Goal: Information Seeking & Learning: Check status

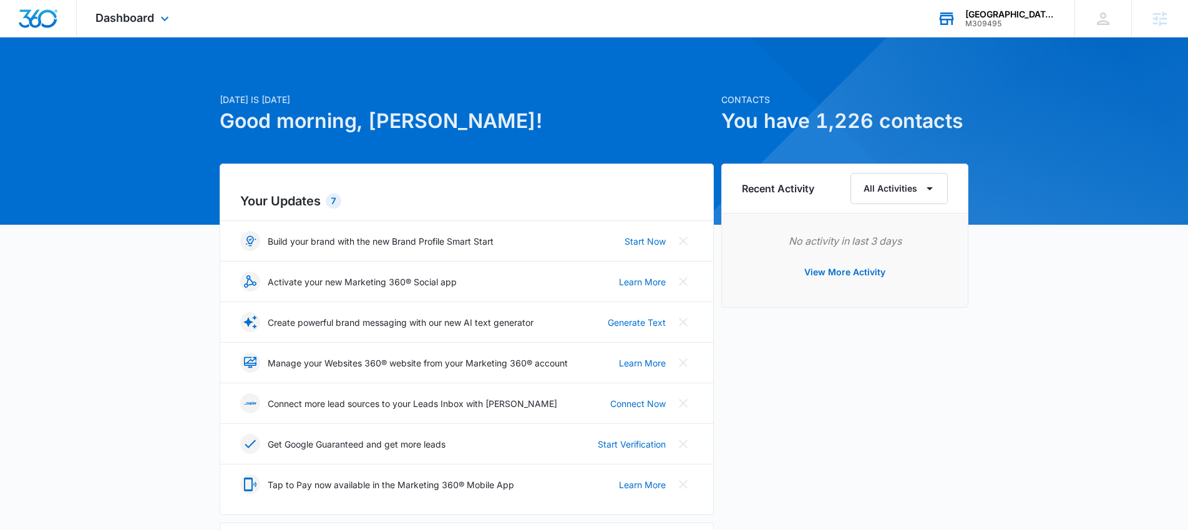
click at [1016, 24] on div "M309495" at bounding box center [1010, 23] width 91 height 9
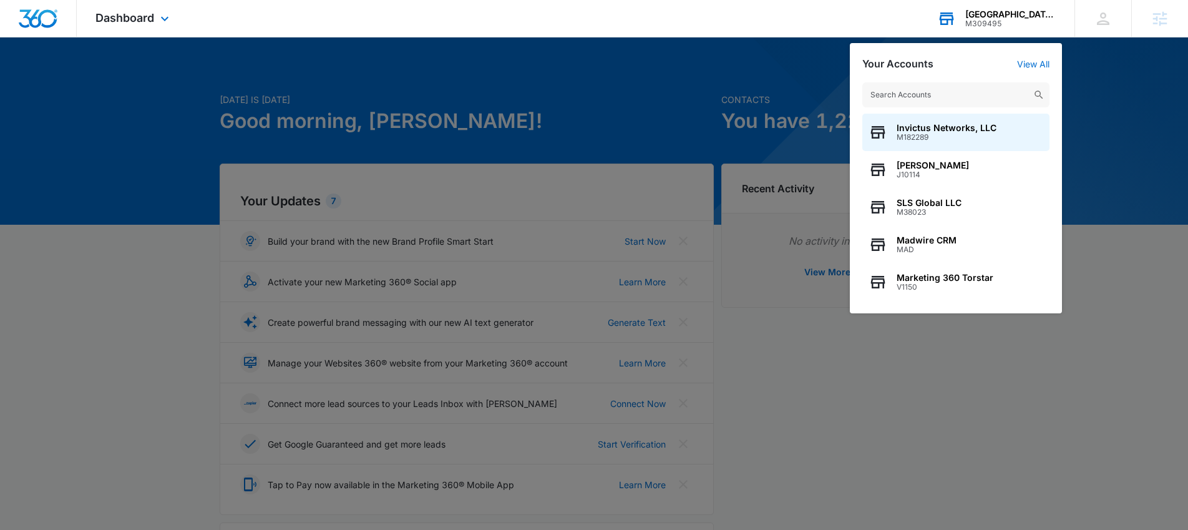
click at [949, 83] on input "text" at bounding box center [955, 94] width 187 height 25
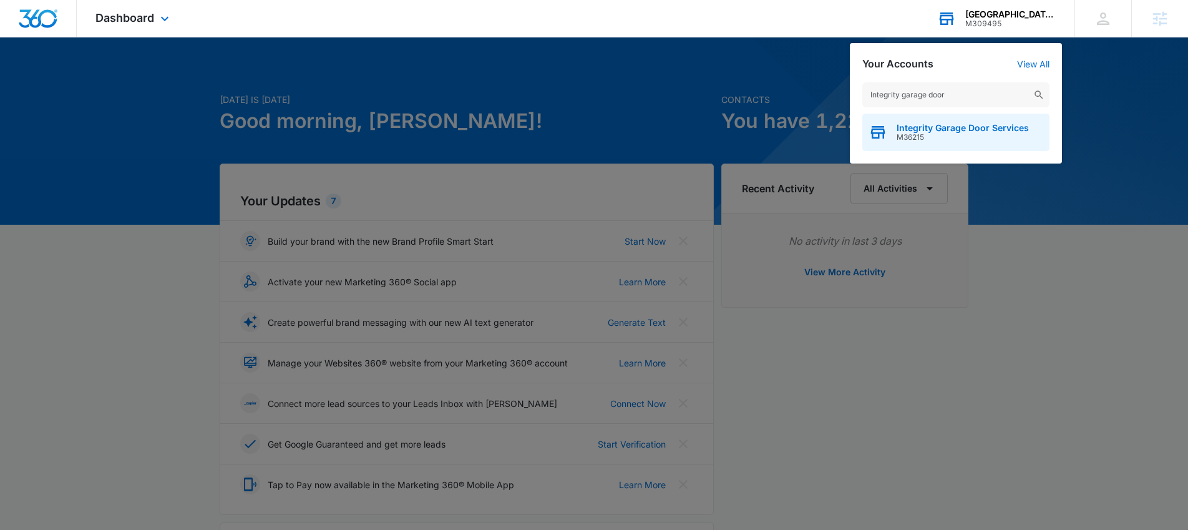
type input "Integrity garage door"
click at [951, 129] on span "Integrity Garage Door Services" at bounding box center [962, 128] width 132 height 10
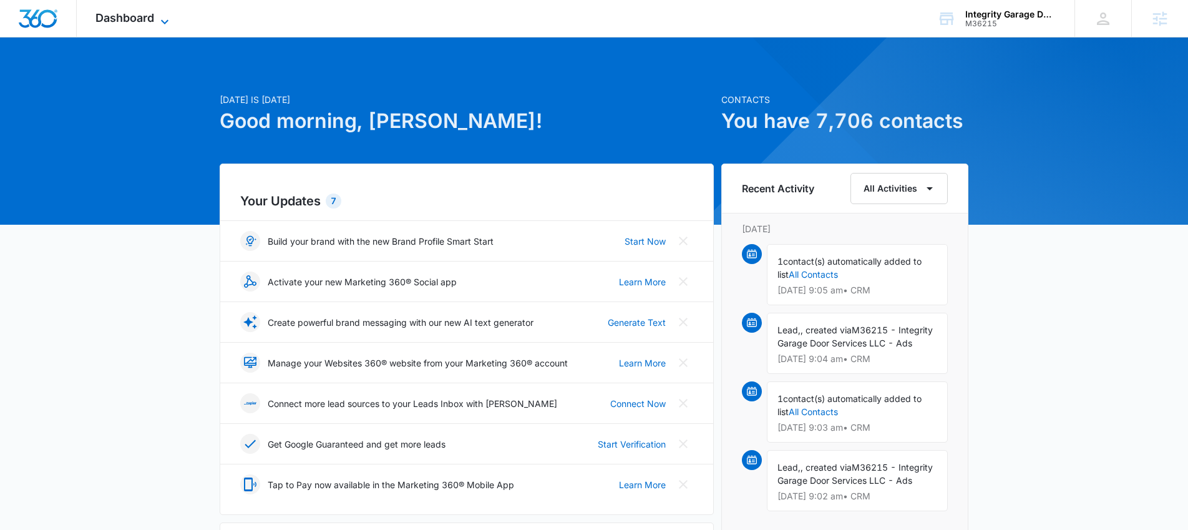
click at [152, 24] on span "Dashboard" at bounding box center [124, 17] width 59 height 13
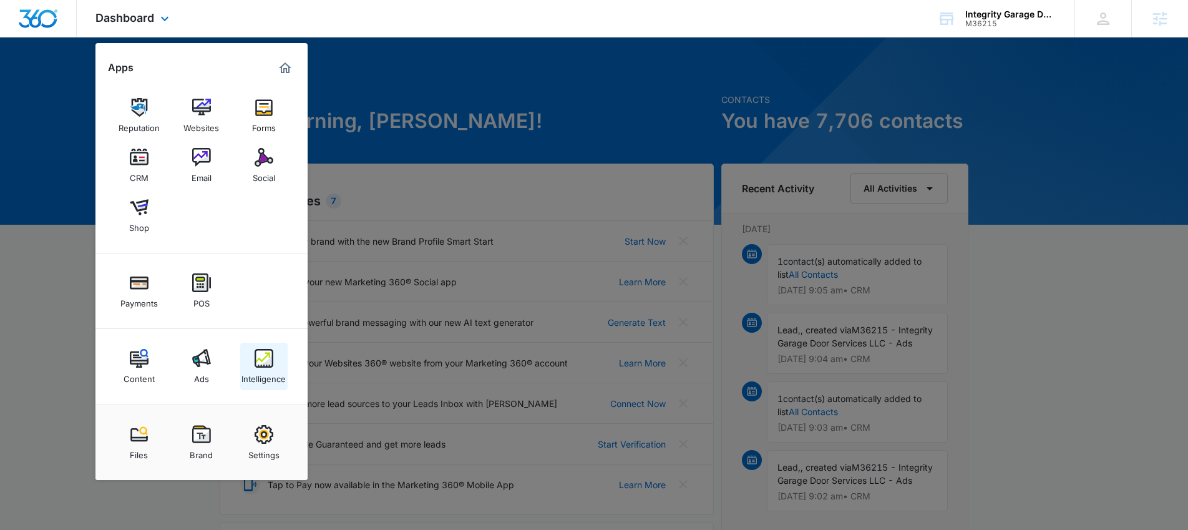
click at [267, 376] on div "Intelligence" at bounding box center [263, 375] width 44 height 16
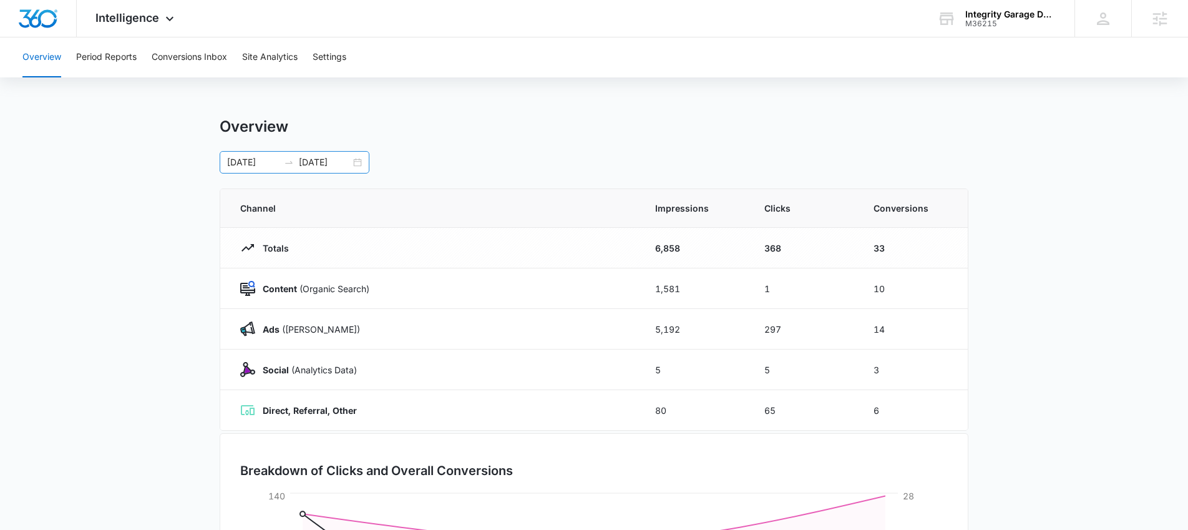
click at [356, 163] on div "[DATE] [DATE]" at bounding box center [295, 162] width 150 height 22
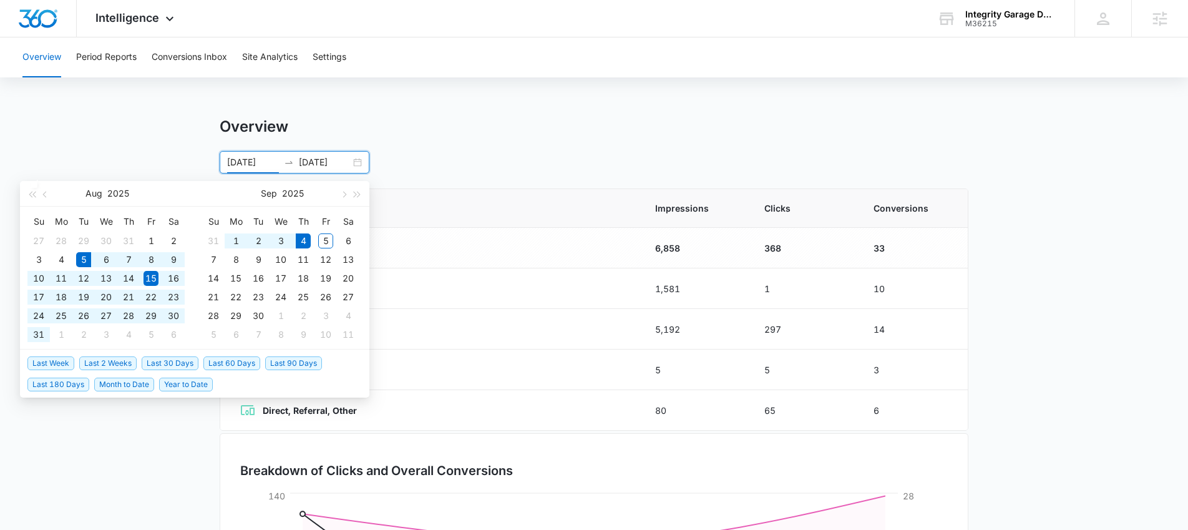
click at [185, 362] on span "Last 30 Days" at bounding box center [170, 363] width 57 height 14
type input "[DATE]"
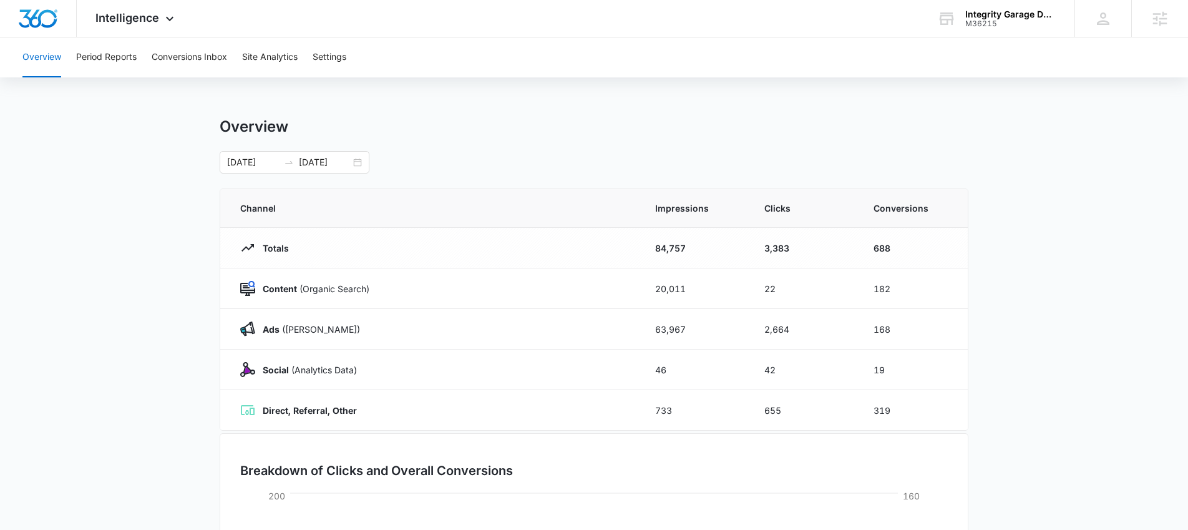
click at [129, 339] on main "Overview [DATE] [DATE] [DATE] Su Mo Tu We Th Fr Sa 27 28 29 30 31 1 2 3 4 5 6 7…" at bounding box center [594, 444] width 1188 height 655
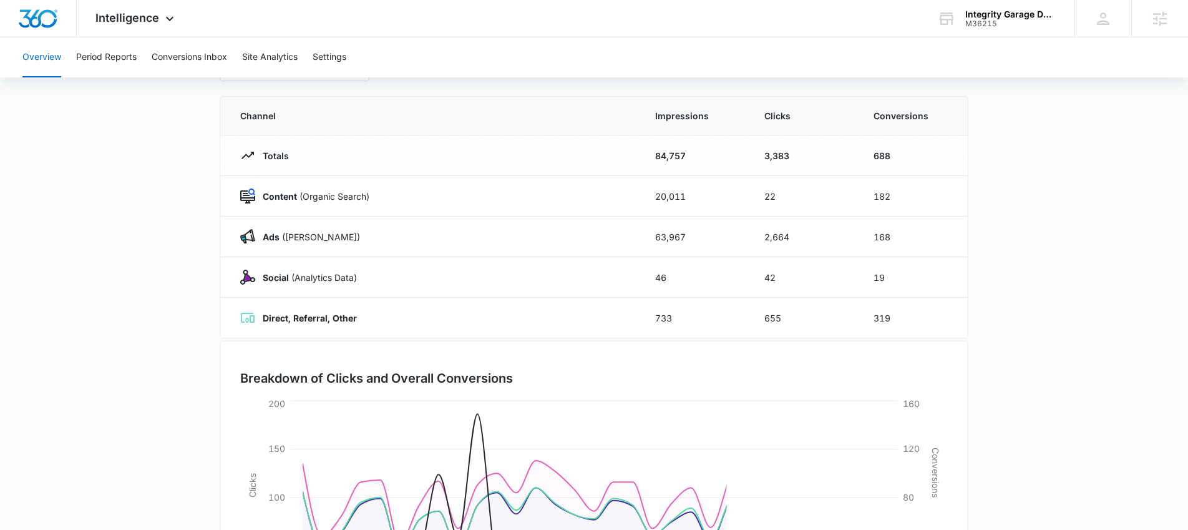
scroll to position [243, 0]
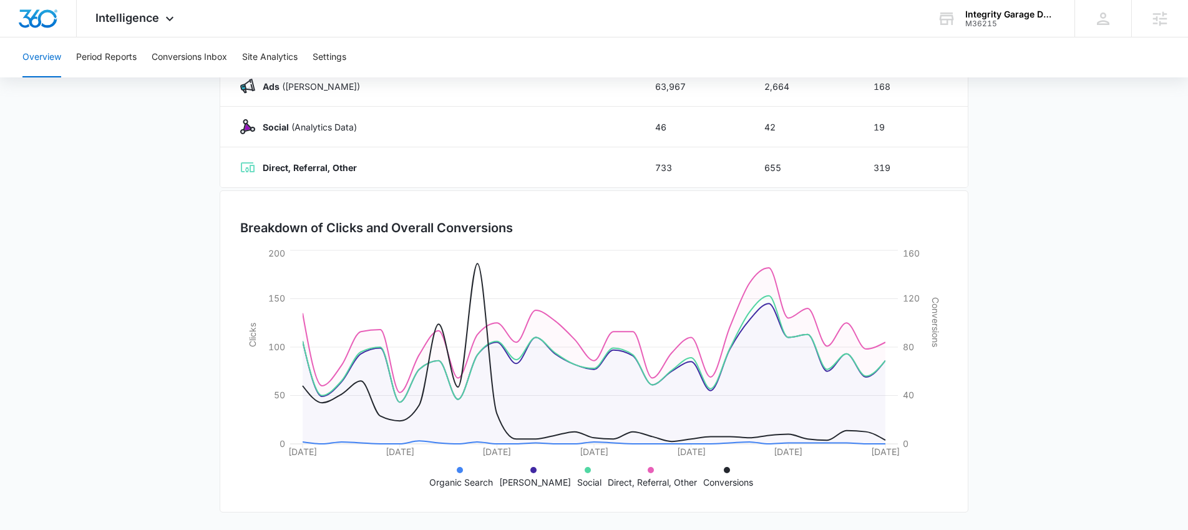
click at [80, 283] on main "Overview [DATE] [DATE] [DATE] Su Mo Tu We Th Fr Sa 27 28 29 30 31 1 2 3 4 5 6 7…" at bounding box center [594, 202] width 1188 height 655
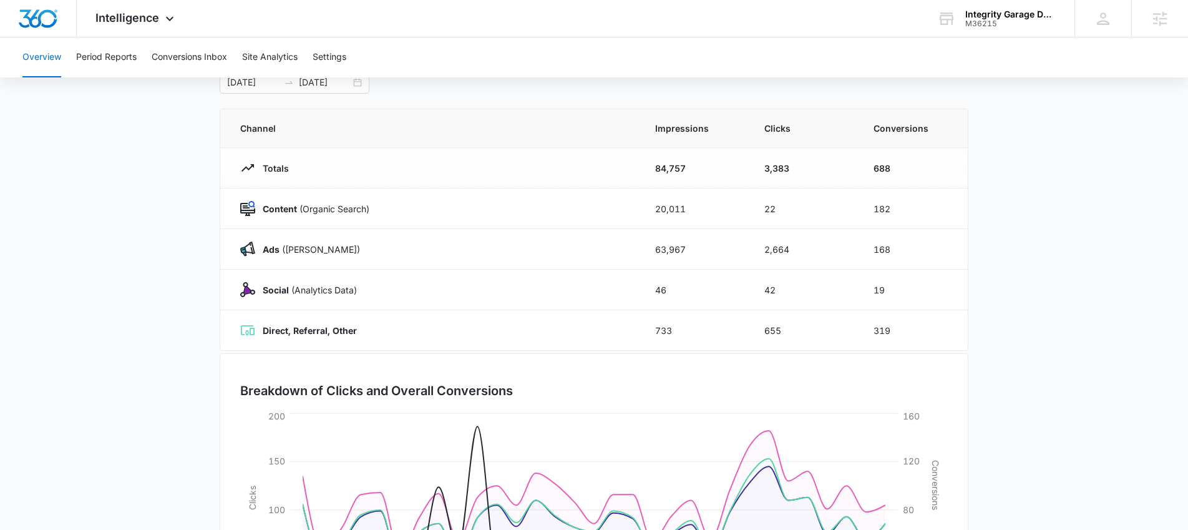
scroll to position [2, 0]
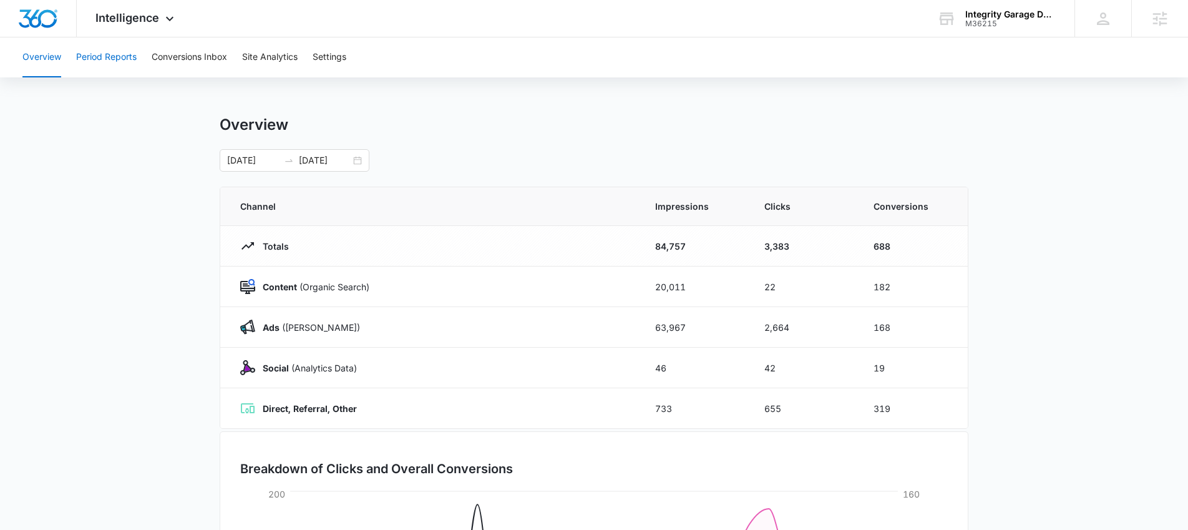
click at [123, 62] on button "Period Reports" at bounding box center [106, 57] width 60 height 40
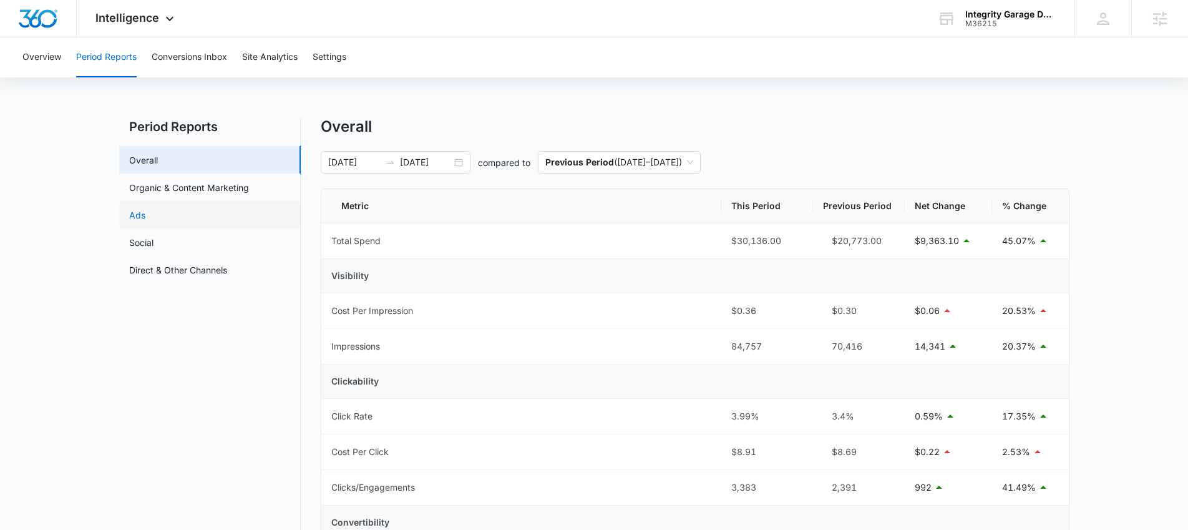
click at [145, 215] on link "Ads" at bounding box center [137, 214] width 16 height 13
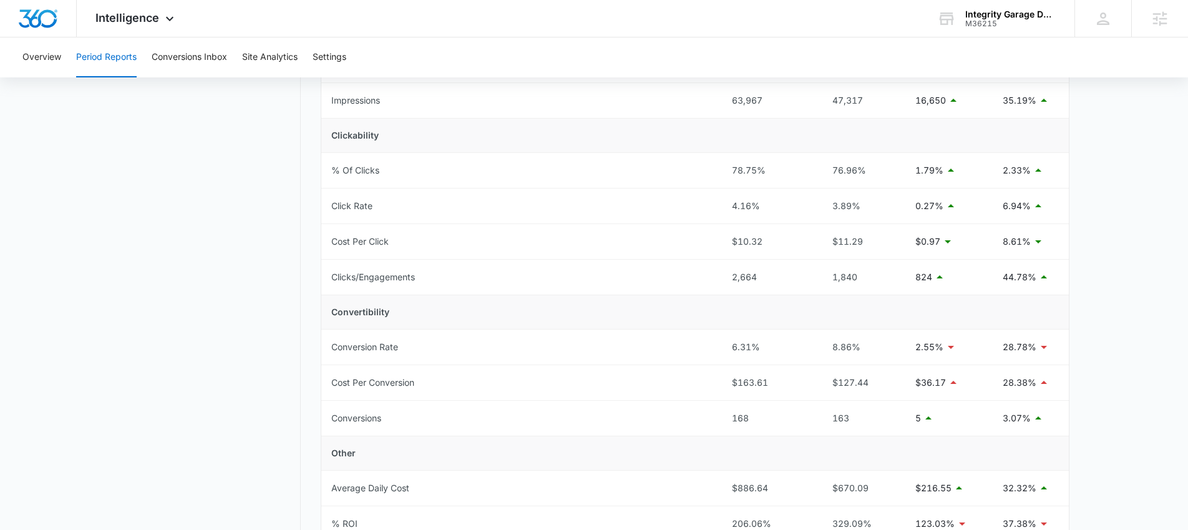
scroll to position [250, 0]
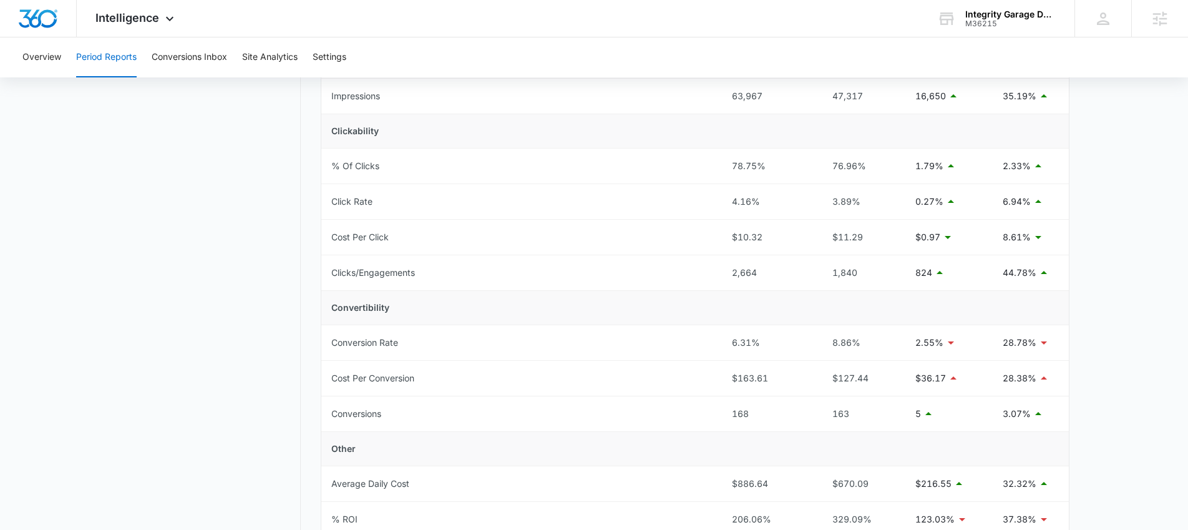
click at [140, 172] on nav "Period Reports Overall Organic & Content Marketing Ads Social Direct & Other Ch…" at bounding box center [209, 260] width 181 height 786
click at [45, 64] on button "Overview" at bounding box center [41, 57] width 39 height 40
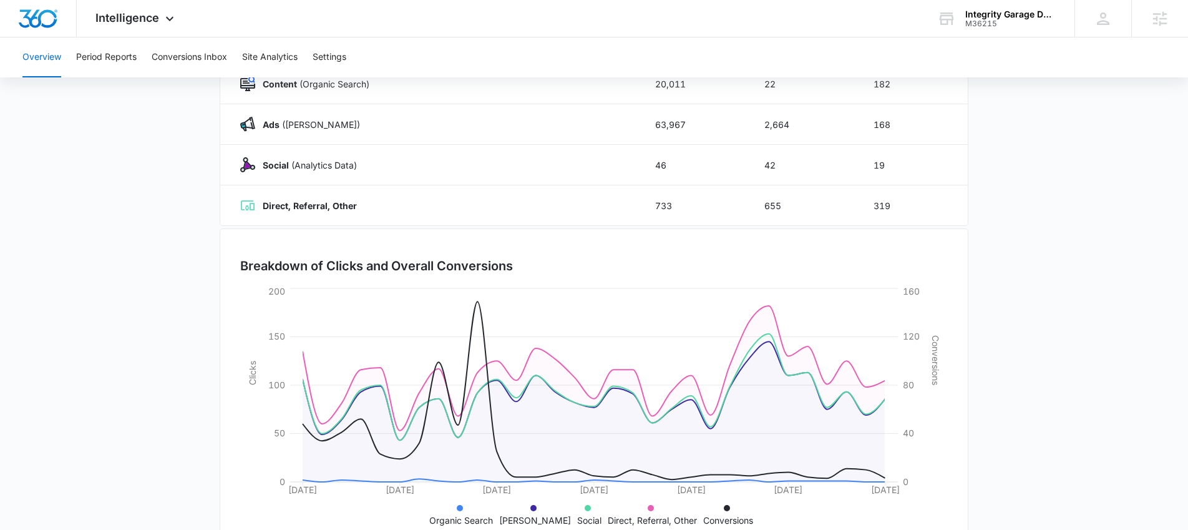
scroll to position [206, 0]
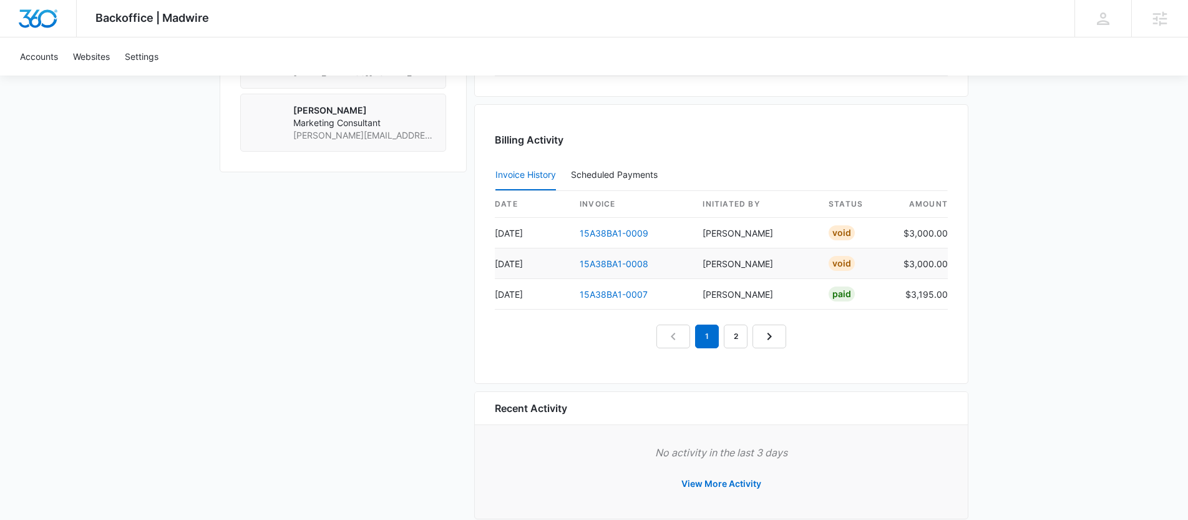
scroll to position [1131, 0]
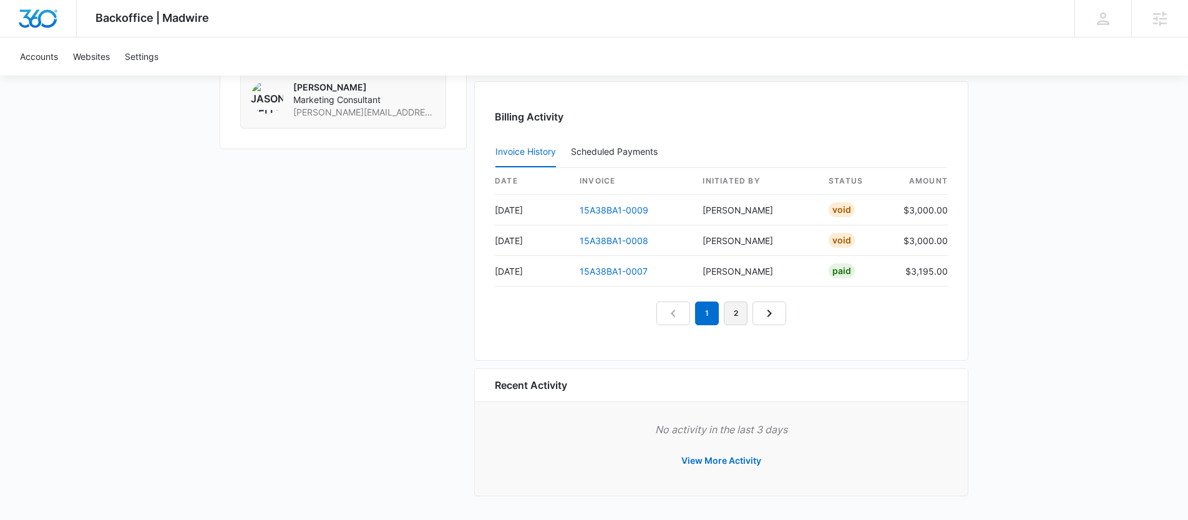
click at [732, 311] on link "2" at bounding box center [736, 313] width 24 height 24
click at [752, 316] on link "3" at bounding box center [750, 313] width 24 height 24
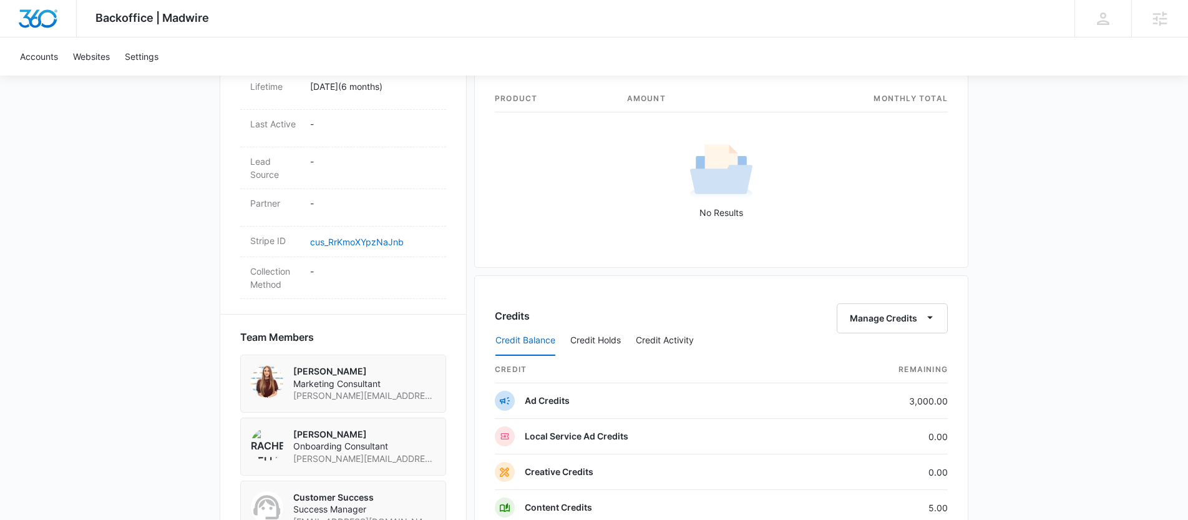
scroll to position [657, 0]
click at [168, 205] on div "Backoffice | Madwire Apps Settings KT Kaitlyn Thiem Kaitlyn.Thiem@madwire.com M…" at bounding box center [594, 168] width 1188 height 1651
